Goal: Information Seeking & Learning: Learn about a topic

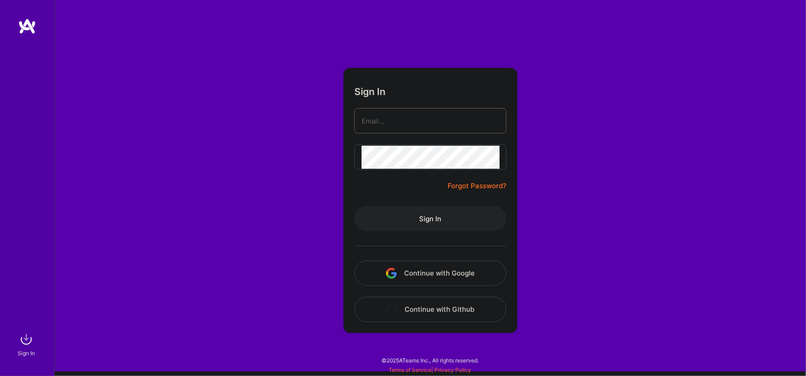
type input "[EMAIL_ADDRESS][DOMAIN_NAME]"
click at [398, 220] on button "Sign In" at bounding box center [430, 218] width 152 height 25
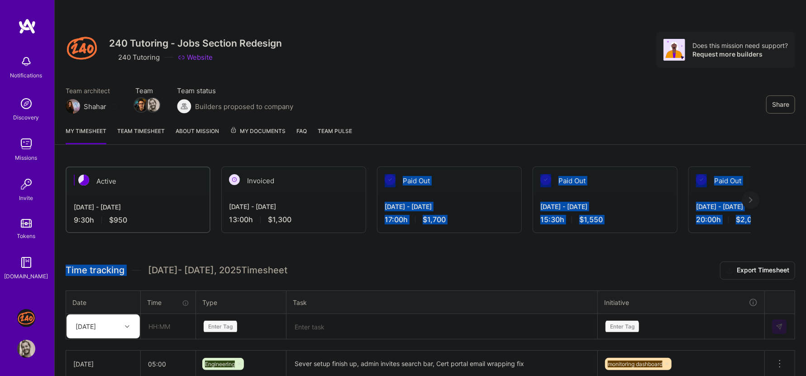
drag, startPoint x: 377, startPoint y: 249, endPoint x: 377, endPoint y: 151, distance: 97.8
click at [377, 151] on div "Share 240 Tutoring - Jobs Section Redesign 240 Tutoring Website Does this missi…" at bounding box center [430, 250] width 752 height 500
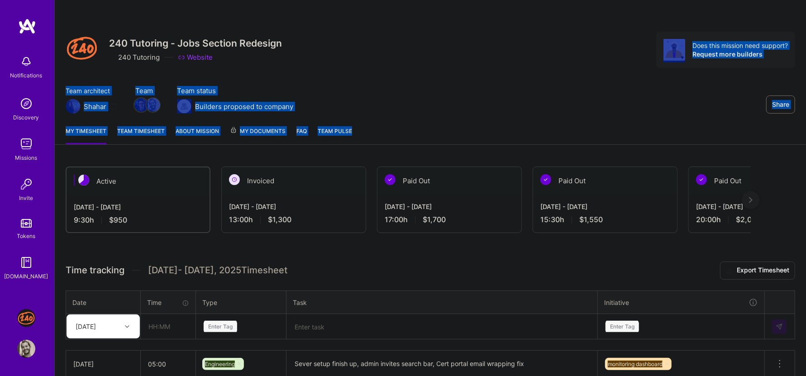
drag, startPoint x: 414, startPoint y: 72, endPoint x: 414, endPoint y: 131, distance: 58.4
click at [414, 131] on div "Share 240 Tutoring - Jobs Section Redesign 240 Tutoring Website Does this missi…" at bounding box center [431, 72] width 752 height 145
drag, startPoint x: 414, startPoint y: 131, endPoint x: 414, endPoint y: 69, distance: 61.6
click at [414, 69] on div "Share 240 Tutoring - Jobs Section Redesign 240 Tutoring Website Does this missi…" at bounding box center [431, 72] width 752 height 145
drag, startPoint x: 414, startPoint y: 69, endPoint x: 414, endPoint y: 143, distance: 73.8
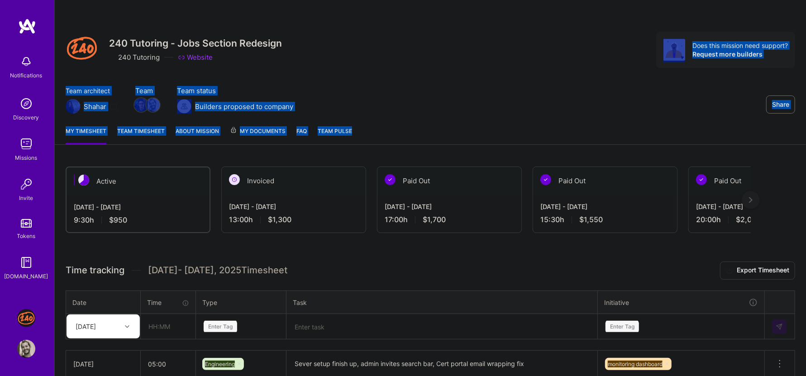
click at [414, 143] on div "Share 240 Tutoring - Jobs Section Redesign 240 Tutoring Website Does this missi…" at bounding box center [431, 72] width 752 height 145
click at [414, 143] on div "My timesheet Team timesheet About Mission My Documents FAQ Team Pulse" at bounding box center [431, 132] width 752 height 26
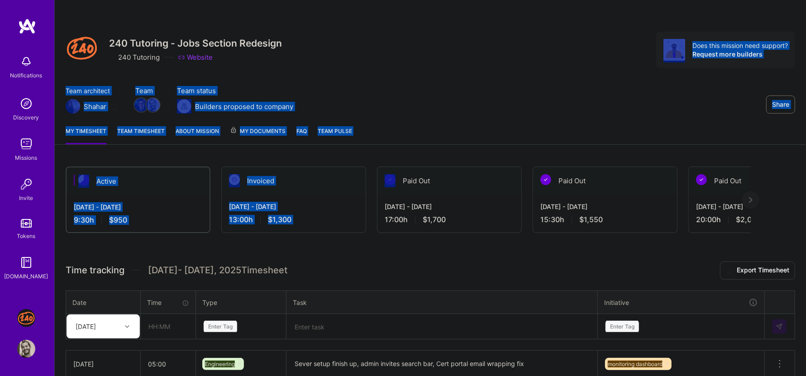
drag, startPoint x: 396, startPoint y: 151, endPoint x: 398, endPoint y: 63, distance: 87.4
click at [398, 63] on div "Share 240 Tutoring - Jobs Section Redesign 240 Tutoring Website Does this missi…" at bounding box center [430, 250] width 752 height 500
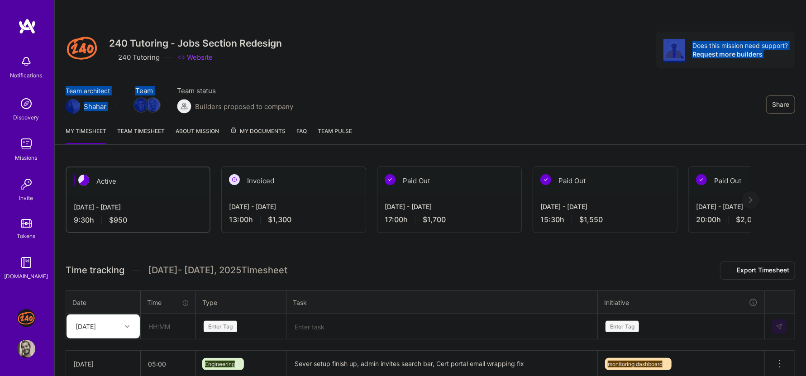
drag, startPoint x: 398, startPoint y: 63, endPoint x: 399, endPoint y: 78, distance: 15.0
click at [399, 78] on div "Share 240 Tutoring - Jobs Section Redesign 240 Tutoring Website Does this missi…" at bounding box center [431, 59] width 752 height 119
click at [35, 151] on img at bounding box center [26, 144] width 18 height 18
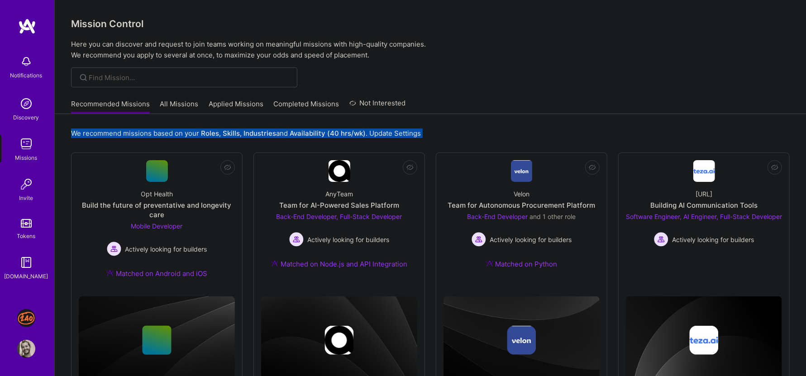
drag, startPoint x: 202, startPoint y: 147, endPoint x: 204, endPoint y: 124, distance: 23.2
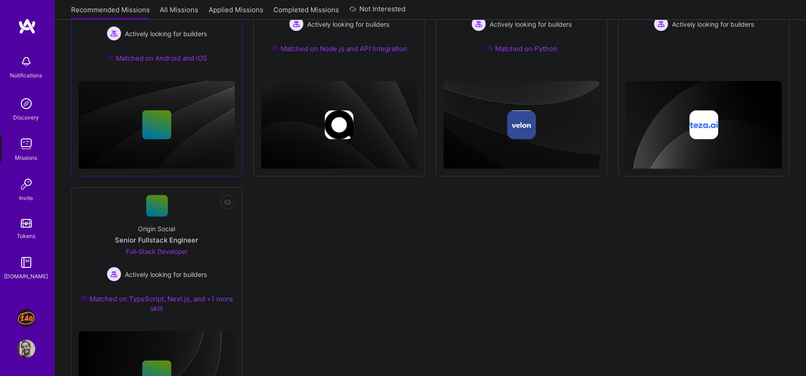
scroll to position [271, 0]
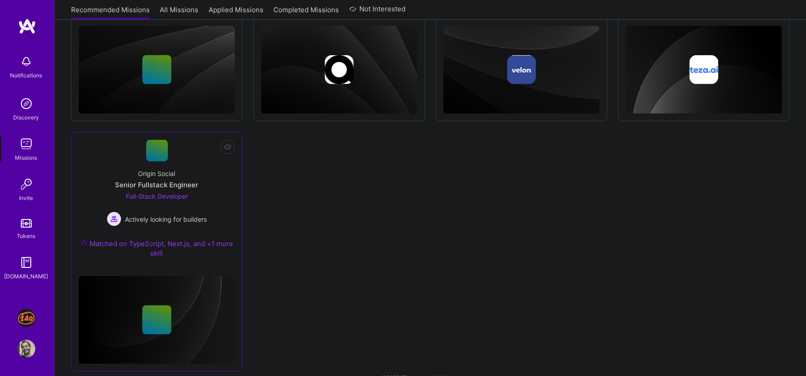
click at [191, 162] on div "Origin Social Senior Fullstack Engineer Full-Stack Developer Actively looking f…" at bounding box center [157, 215] width 156 height 107
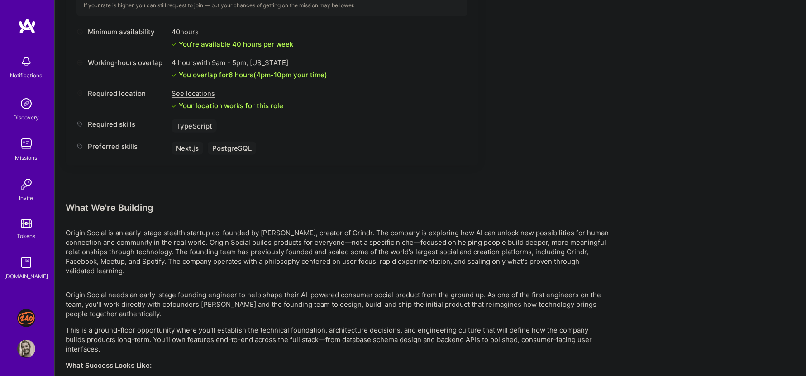
scroll to position [398, 0]
click at [214, 90] on div "See locations" at bounding box center [228, 95] width 112 height 10
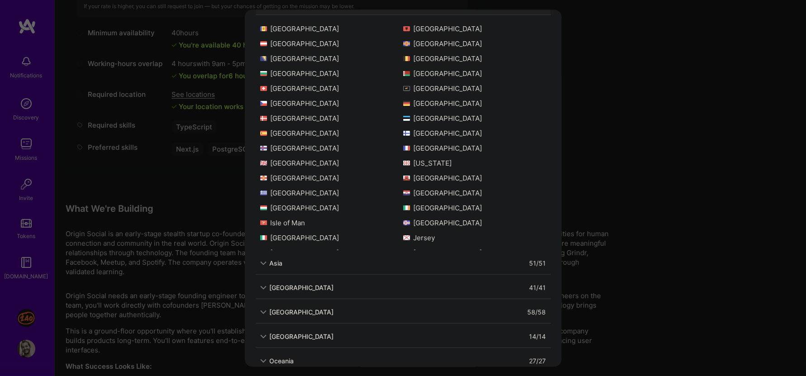
scroll to position [180, 0]
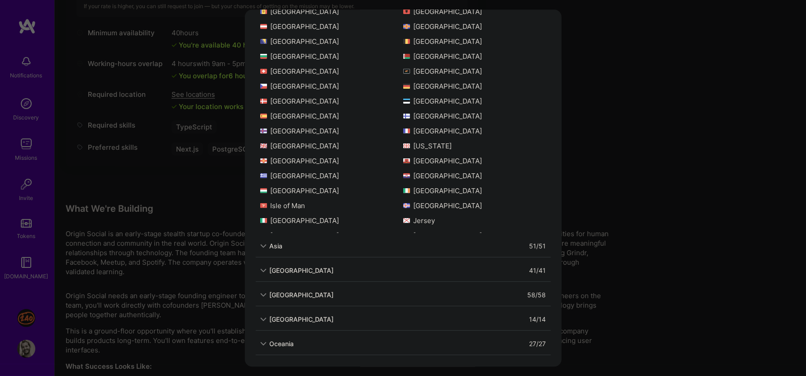
click at [205, 212] on div "Allowed Locations The locations that client marked as required will show up her…" at bounding box center [403, 188] width 806 height 376
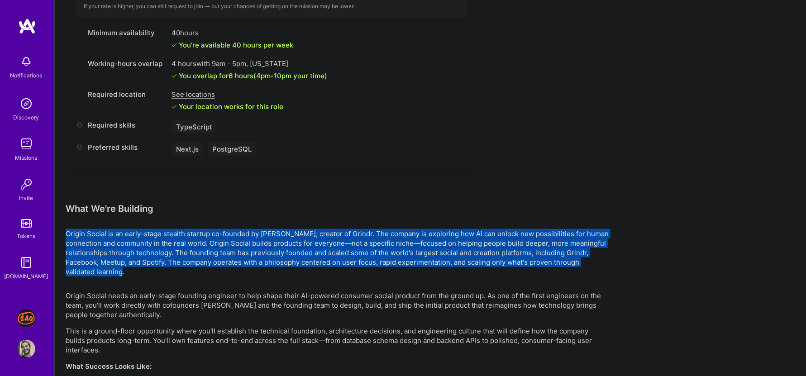
drag, startPoint x: 205, startPoint y: 212, endPoint x: 205, endPoint y: 263, distance: 51.6
click at [205, 263] on div "Earn tokens for inviting a new [PERSON_NAME] to this mission Do you know the pe…" at bounding box center [337, 138] width 543 height 808
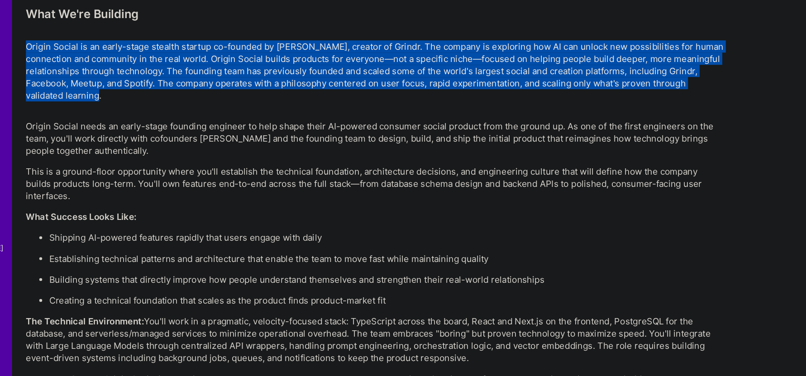
scroll to position [566, 0]
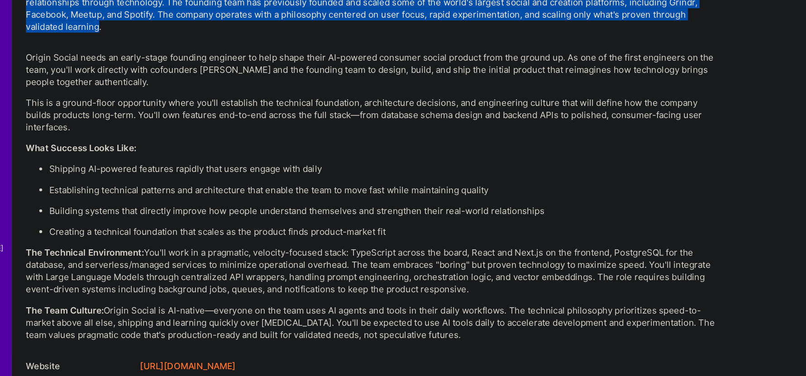
click at [209, 363] on link "[URL][DOMAIN_NAME]" at bounding box center [191, 368] width 75 height 11
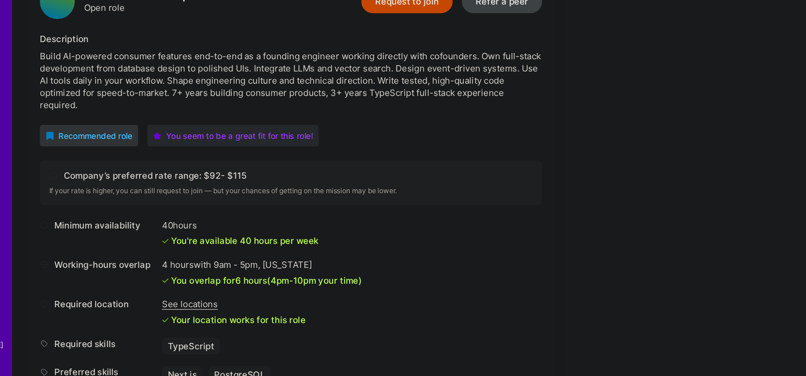
scroll to position [244, 0]
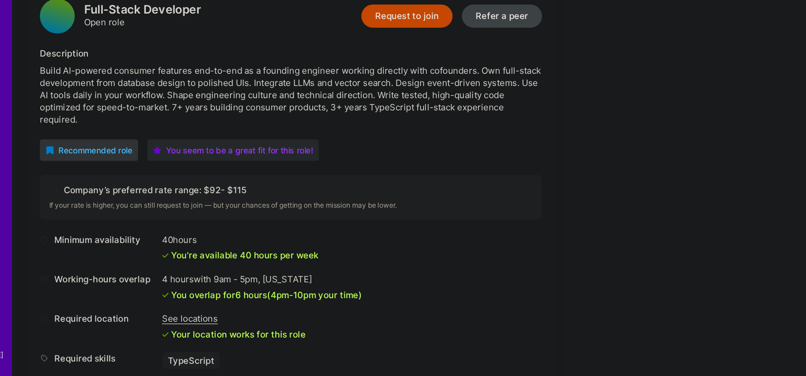
click at [326, 50] on div "Build AI-powered consumer features end-to-end as a founding engineer working di…" at bounding box center [272, 74] width 391 height 48
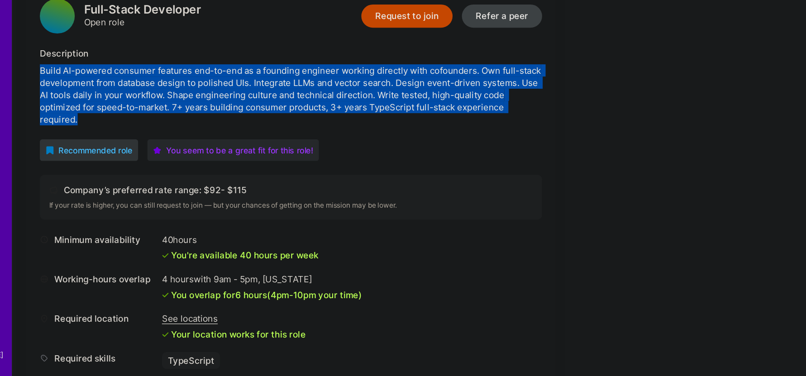
click at [326, 50] on div "Build AI-powered consumer features end-to-end as a founding engineer working di…" at bounding box center [272, 74] width 391 height 48
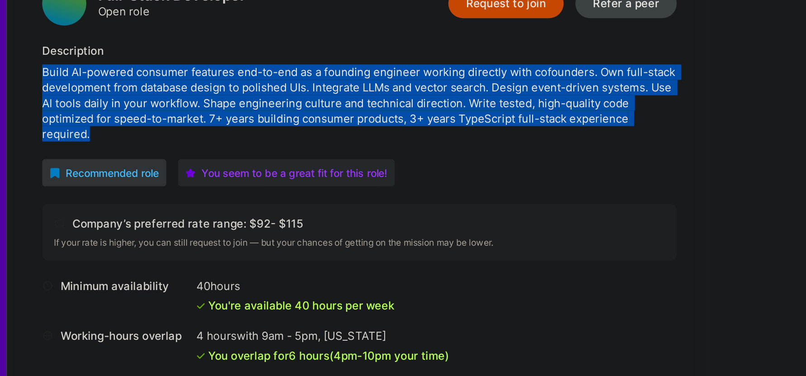
click at [272, 50] on div "Build AI-powered consumer features end-to-end as a founding engineer working di…" at bounding box center [272, 74] width 391 height 48
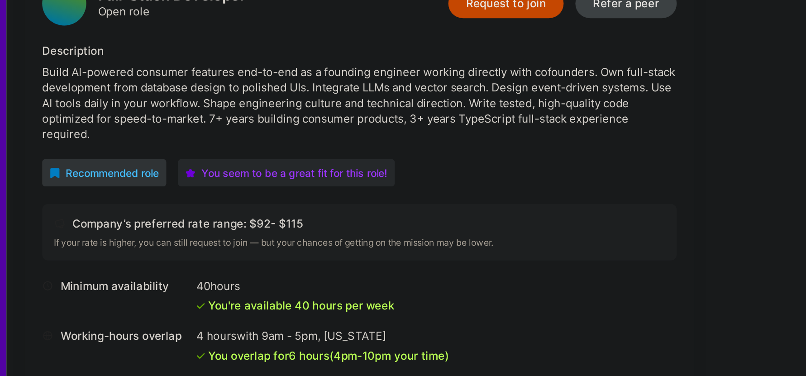
click at [272, 50] on div "Build AI-powered consumer features end-to-end as a founding engineer working di…" at bounding box center [272, 74] width 391 height 48
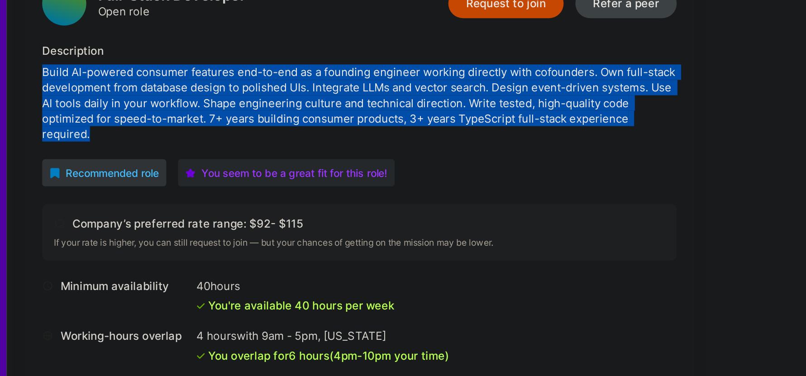
click at [272, 50] on div "Build AI-powered consumer features end-to-end as a founding engineer working di…" at bounding box center [272, 74] width 391 height 48
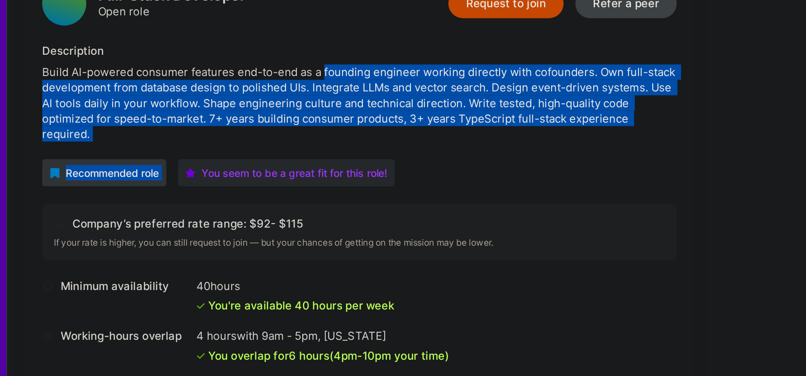
drag, startPoint x: 326, startPoint y: 50, endPoint x: 360, endPoint y: 90, distance: 52.0
click at [360, 90] on div "Full-Stack Developer Open role Request to join Refer a peer Description Build A…" at bounding box center [272, 154] width 413 height 332
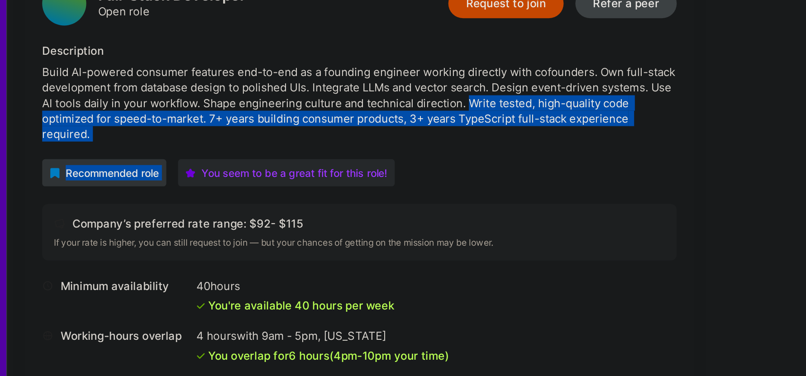
drag, startPoint x: 360, startPoint y: 90, endPoint x: 341, endPoint y: 73, distance: 25.0
click at [341, 73] on div "Full-Stack Developer Open role Request to join Refer a peer Description Build A…" at bounding box center [272, 154] width 413 height 332
click at [341, 73] on div "Build AI-powered consumer features end-to-end as a founding engineer working di…" at bounding box center [272, 74] width 391 height 48
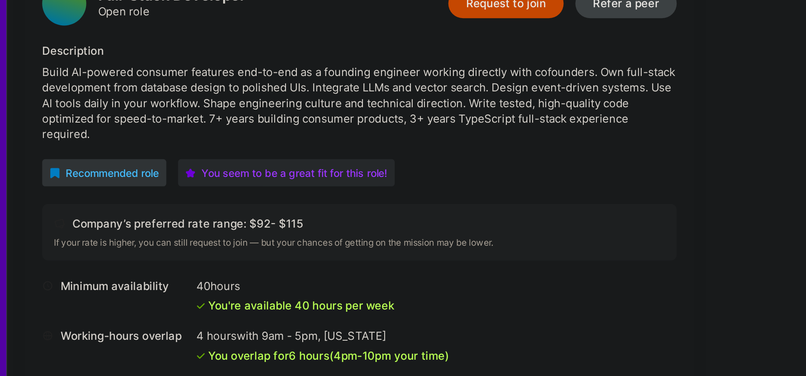
click at [341, 73] on div "Build AI-powered consumer features end-to-end as a founding engineer working di…" at bounding box center [272, 74] width 391 height 48
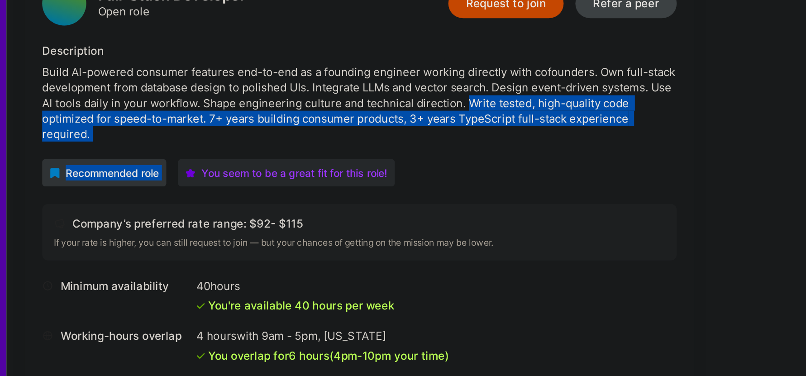
drag, startPoint x: 341, startPoint y: 73, endPoint x: 341, endPoint y: 91, distance: 17.2
click at [341, 91] on div "Full-Stack Developer Open role Request to join Refer a peer Description Build A…" at bounding box center [272, 154] width 413 height 332
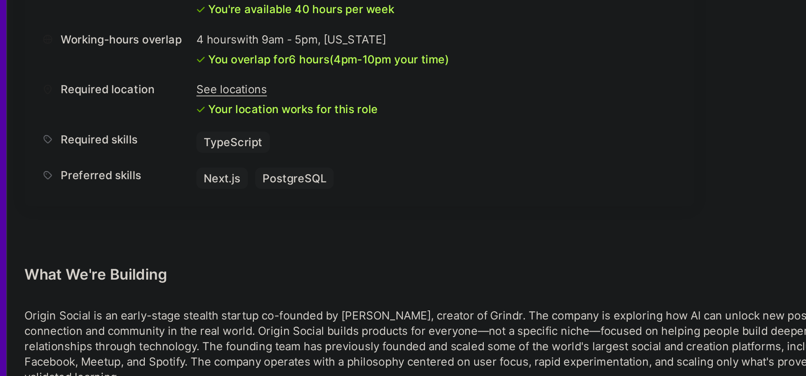
scroll to position [342, 0]
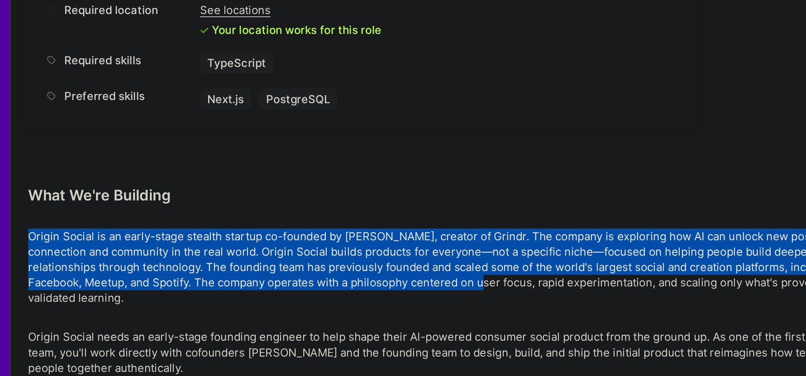
drag, startPoint x: 342, startPoint y: 256, endPoint x: 340, endPoint y: 305, distance: 48.5
click at [357, 305] on div "Earn tokens for inviting a new [PERSON_NAME] to this mission Do you know the pe…" at bounding box center [337, 194] width 543 height 808
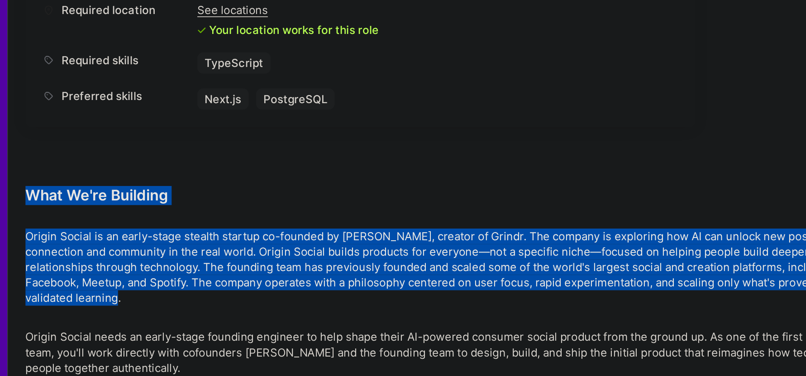
drag, startPoint x: 359, startPoint y: 317, endPoint x: 397, endPoint y: 246, distance: 80.6
click at [397, 246] on div "Earn tokens for inviting a new [PERSON_NAME] to this mission Do you know the pe…" at bounding box center [337, 194] width 543 height 808
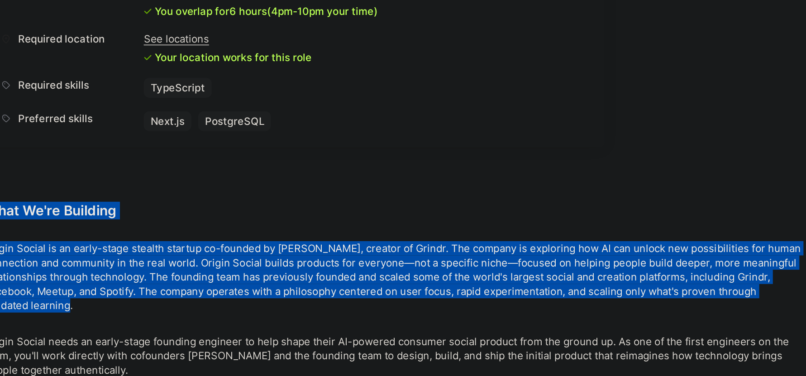
scroll to position [341, 0]
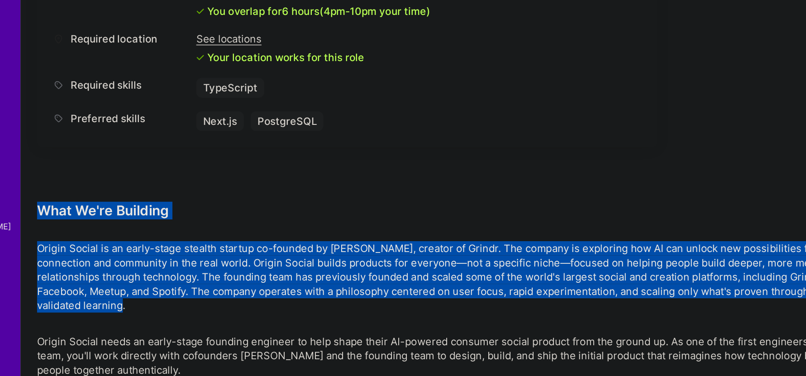
click at [178, 311] on p "Origin Social is an early-stage stealth startup co-founded by [PERSON_NAME], cr…" at bounding box center [337, 310] width 543 height 48
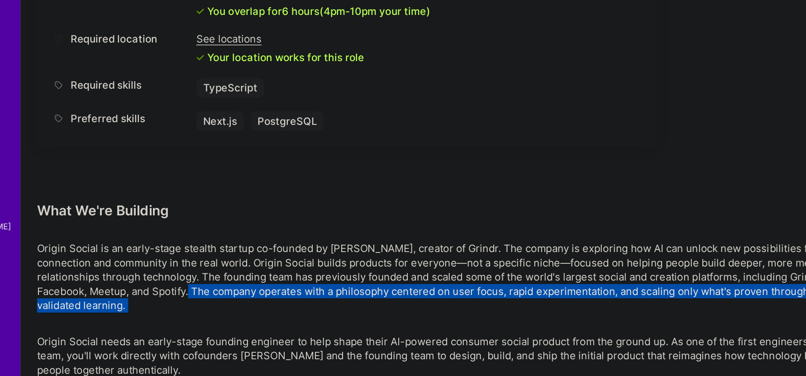
drag, startPoint x: 178, startPoint y: 311, endPoint x: 179, endPoint y: 316, distance: 5.0
click at [179, 316] on p "Origin Social is an early-stage stealth startup co-founded by [PERSON_NAME], cr…" at bounding box center [337, 310] width 543 height 48
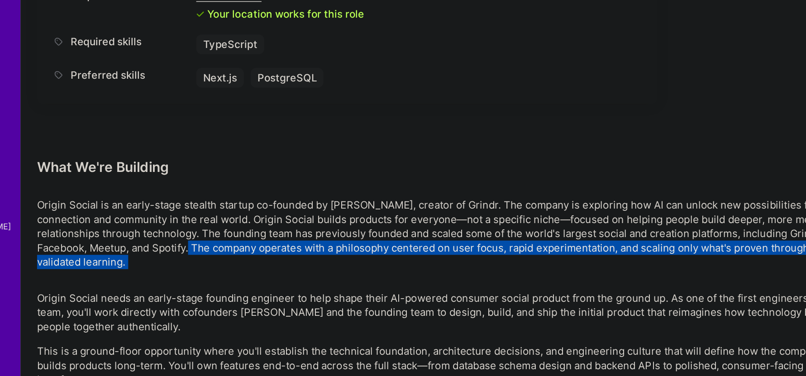
scroll to position [372, 0]
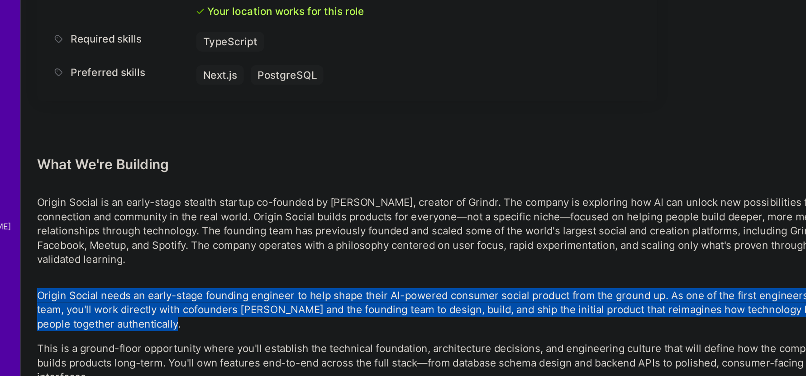
drag, startPoint x: 179, startPoint y: 329, endPoint x: 182, endPoint y: 304, distance: 24.7
click at [182, 304] on div "Earn tokens for inviting a new [PERSON_NAME] to this mission Do you know the pe…" at bounding box center [337, 164] width 543 height 808
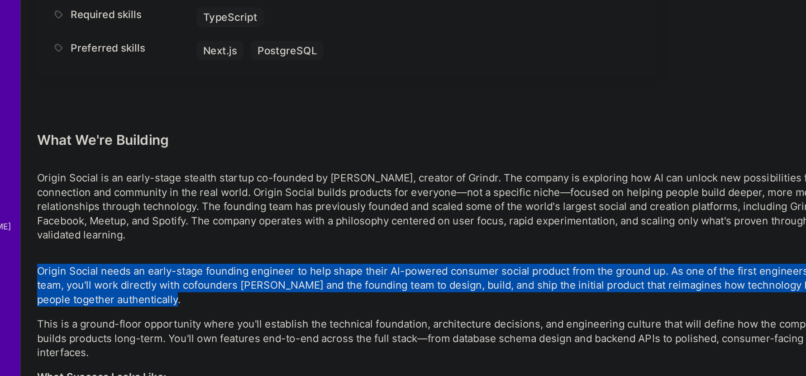
scroll to position [389, 0]
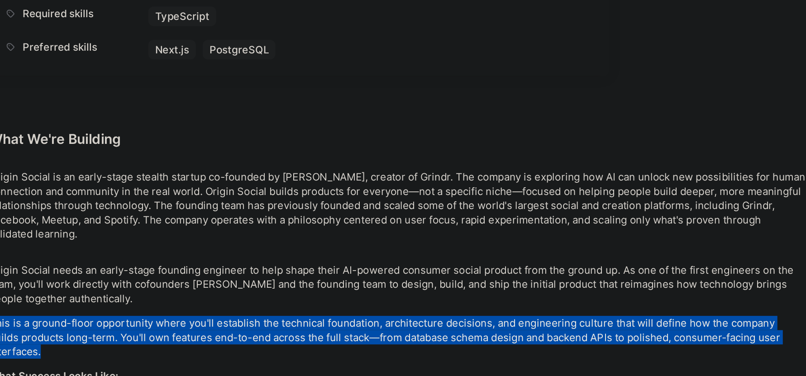
drag, startPoint x: 185, startPoint y: 317, endPoint x: 219, endPoint y: 350, distance: 47.1
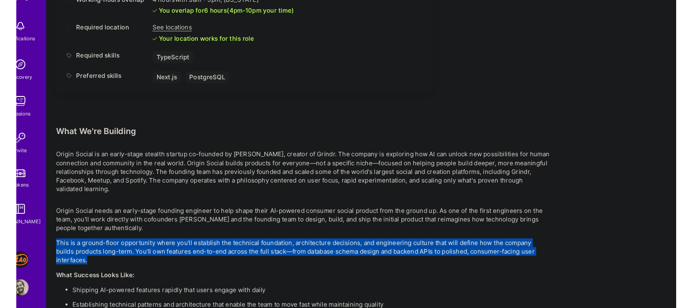
scroll to position [432, 0]
